Goal: Check status: Check status

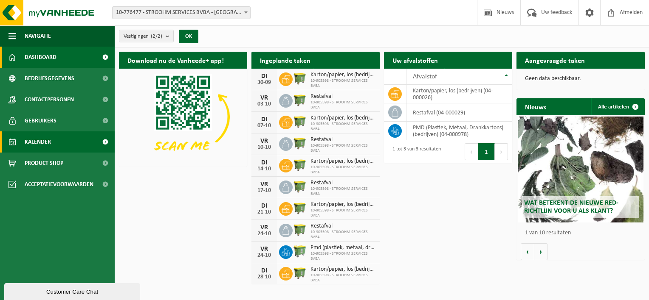
click at [41, 138] on span "Kalender" at bounding box center [38, 142] width 26 height 21
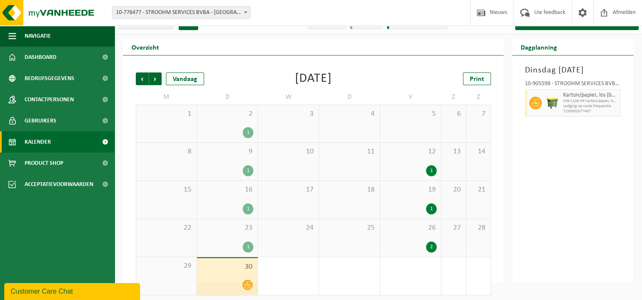
scroll to position [17, 0]
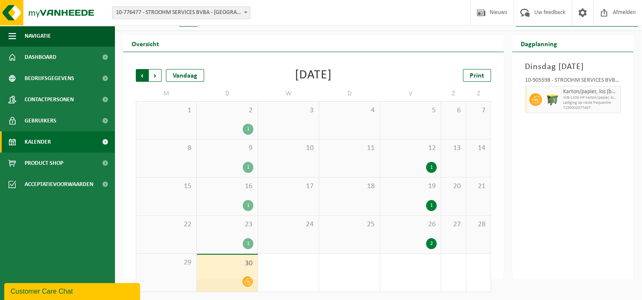
click at [155, 76] on span "Volgende" at bounding box center [155, 75] width 13 height 13
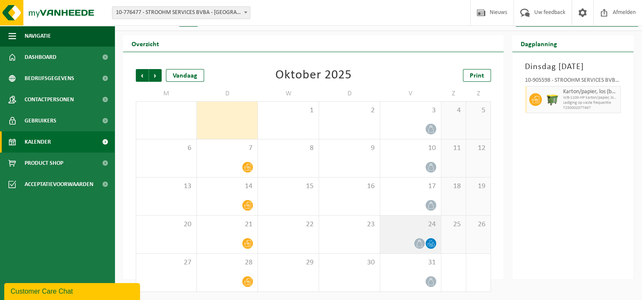
click at [432, 241] on icon at bounding box center [430, 243] width 7 height 7
